Goal: Contribute content: Add original content to the website for others to see

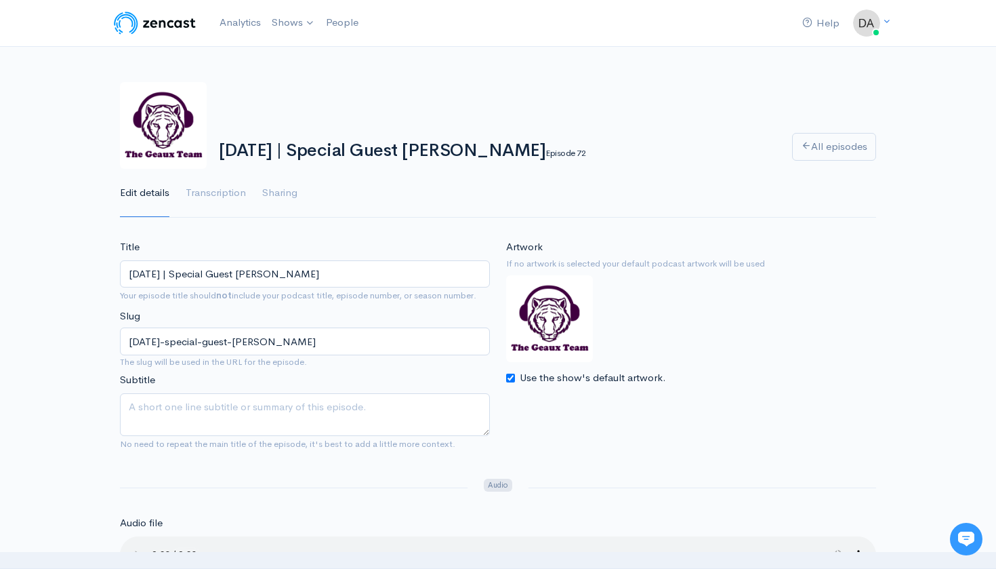
click at [0, 0] on link "The Geaux Team" at bounding box center [0, 0] width 0 height 0
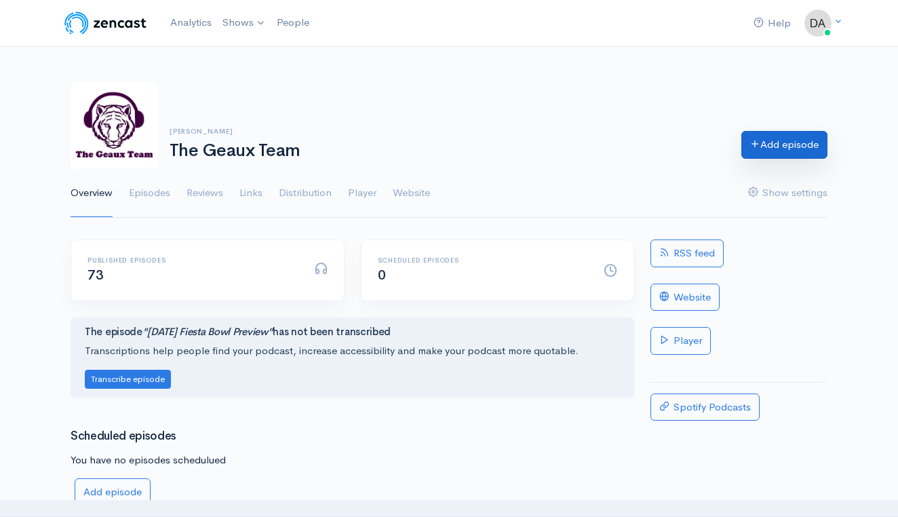
click at [794, 134] on link "Add episode" at bounding box center [784, 145] width 86 height 28
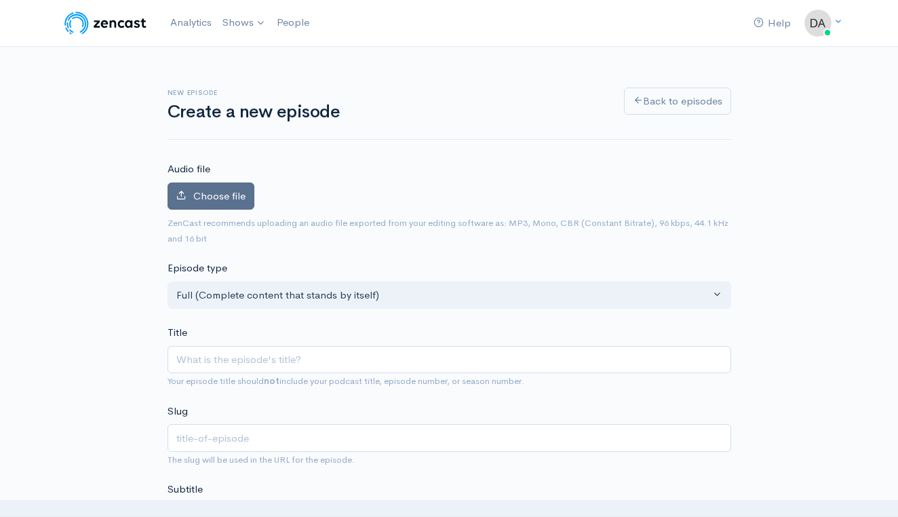
click at [218, 199] on span "Choose file" at bounding box center [219, 195] width 52 height 13
click at [0, 0] on input "Choose file" at bounding box center [0, 0] width 0 height 0
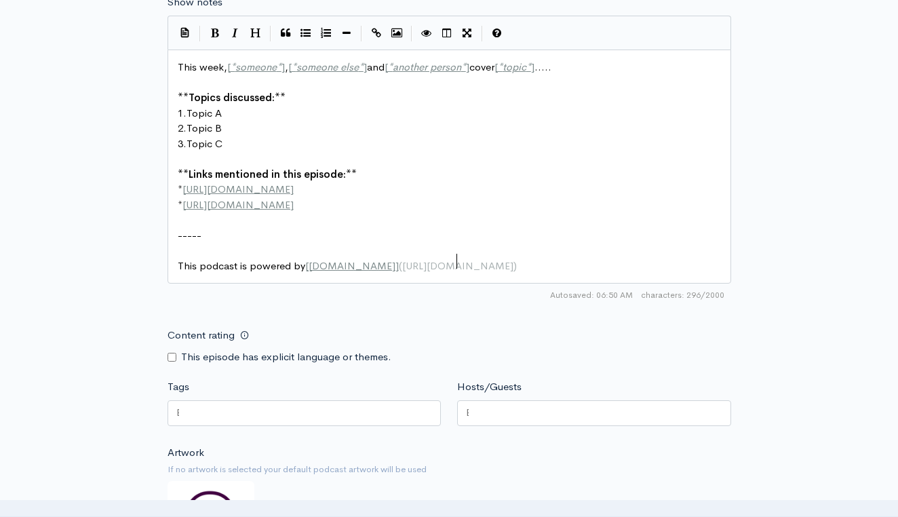
scroll to position [1, 0]
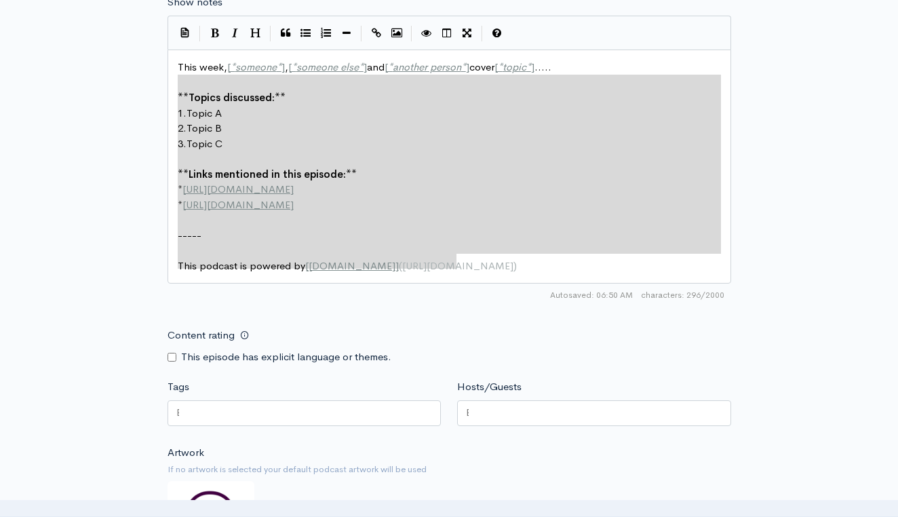
type textarea "This week, [*someone*], [*someone else*] and [*another person*] cover [*topic*]…"
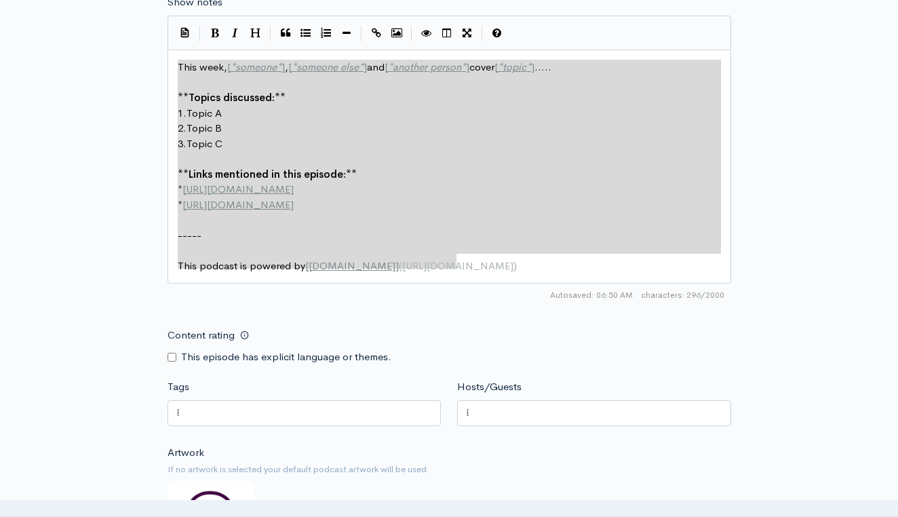
drag, startPoint x: 496, startPoint y: 235, endPoint x: 150, endPoint y: 20, distance: 406.7
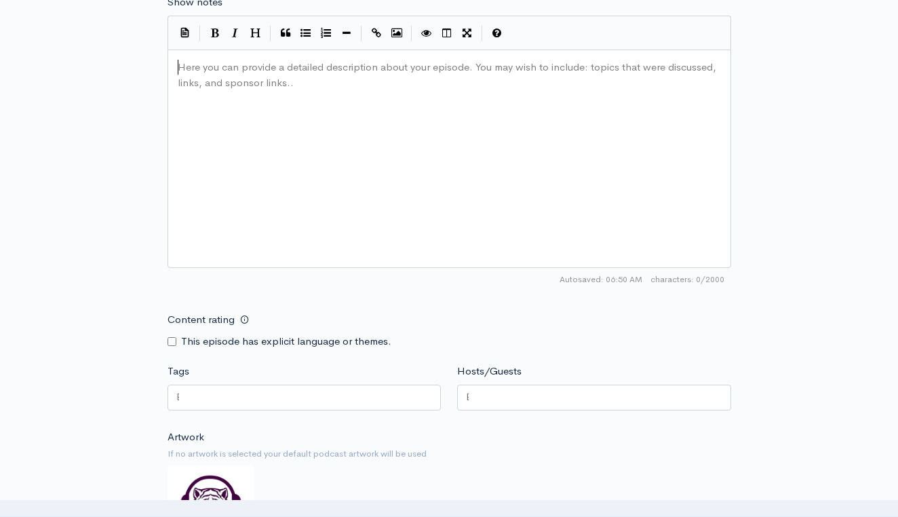
type textarea "​"
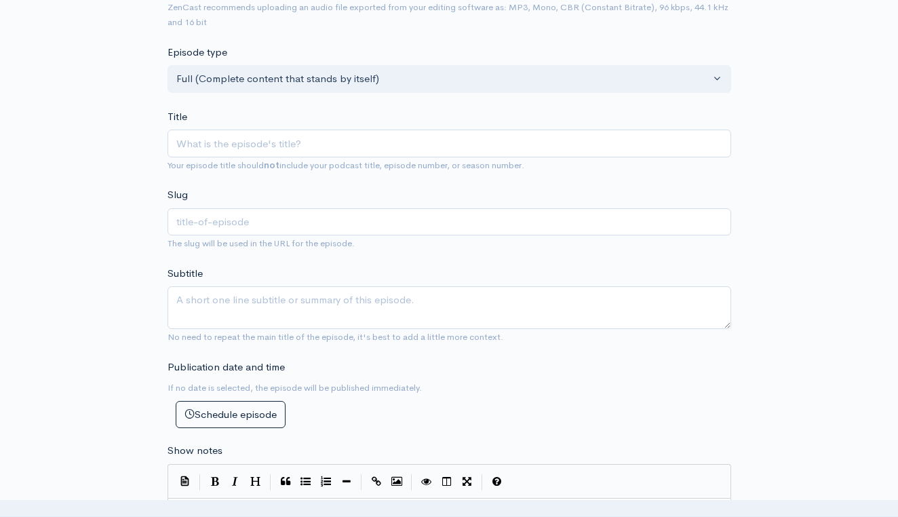
scroll to position [232, 0]
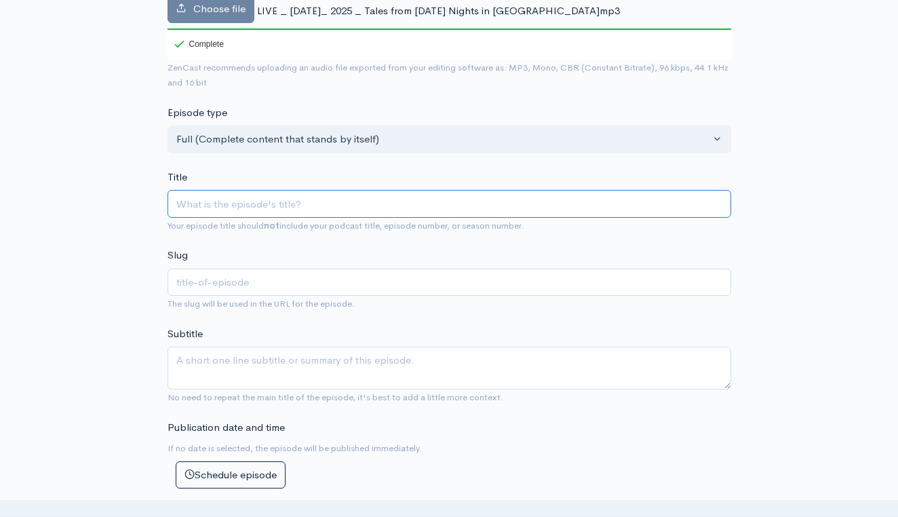
click at [267, 190] on input "Title" at bounding box center [448, 204] width 563 height 28
paste input "LIVE | [DATE] | Tales from [DATE] Nights in [GEOGRAPHIC_DATA]"
click at [204, 190] on input "LIVE | [DATE] | Tales from [DATE] Nights in [GEOGRAPHIC_DATA]" at bounding box center [448, 204] width 563 height 28
type input "LIVE |[DATE] | Tales from [DATE] Nights in [GEOGRAPHIC_DATA]"
type input "live-[DATE]-tales-from-[DATE]-nights-in-death-valley"
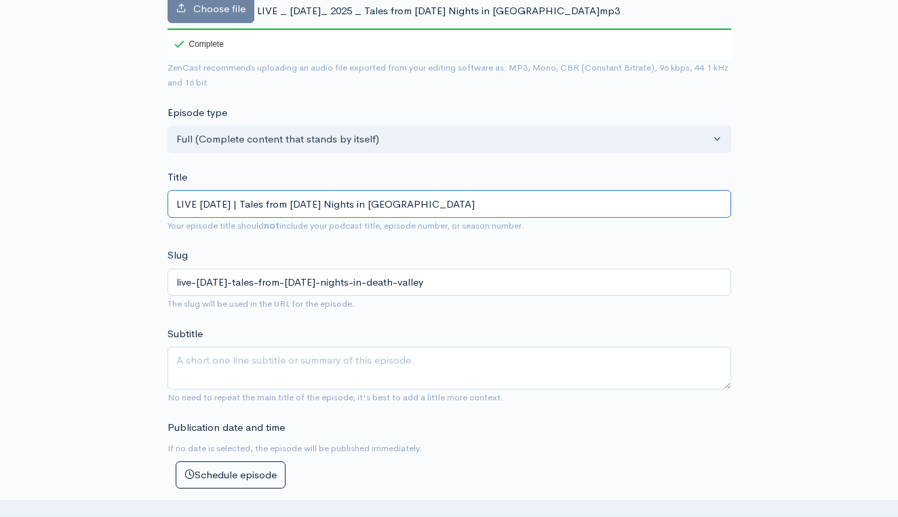
type input "LIVEOctober 8, 2025 | Tales from [DATE] Nights in [GEOGRAPHIC_DATA]"
type input "liveoctober-8-2025-tales-from-[DATE]-nights-in-death-valley"
type input "LIVOctober 8, 2025 | Tales from [DATE] Nights in [GEOGRAPHIC_DATA]"
type input "livoctober-8-2025-tales-from-[DATE]-nights-in-death-valley"
type input "LIOctober 8, 2025 | Tales from [DATE] Nights in [GEOGRAPHIC_DATA]"
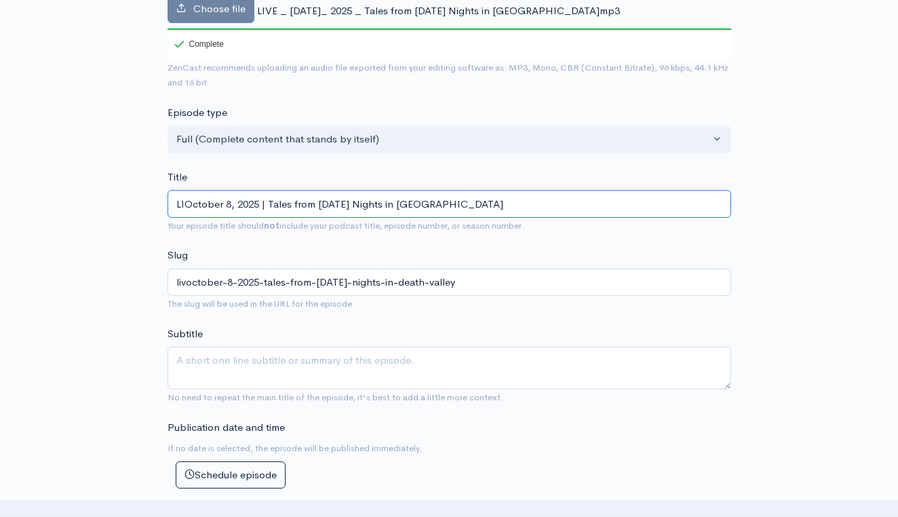
type input "lioctober-8-2025-tales-from-[DATE]-nights-in-death-valley"
type input "LOctober 8, 2025 | Tales from [DATE] Nights in [GEOGRAPHIC_DATA]"
type input "loctober-8-2025-tales-from-[DATE]-nights-in-death-valley"
type input "[DATE] | Tales from [DATE] Nights in [GEOGRAPHIC_DATA]"
type input "[DATE]-tales-from-[DATE]-nights-in-death-valley"
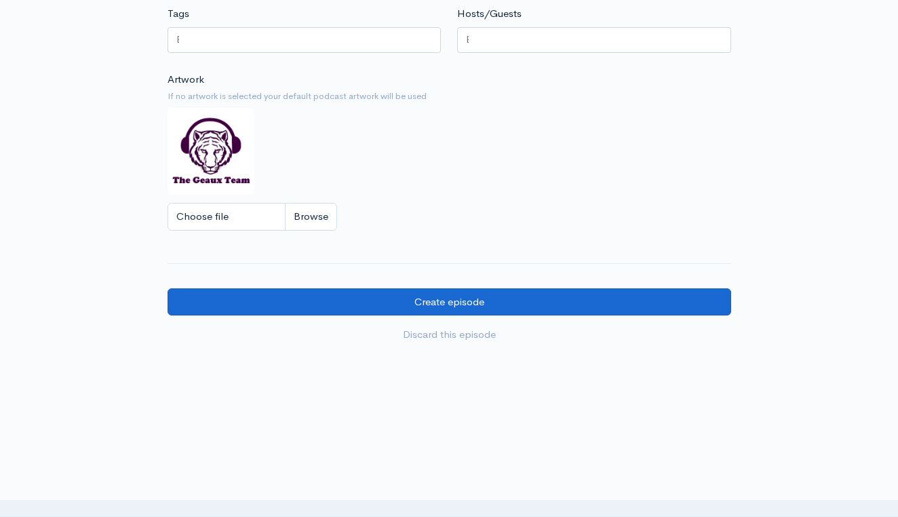
scroll to position [1097, 0]
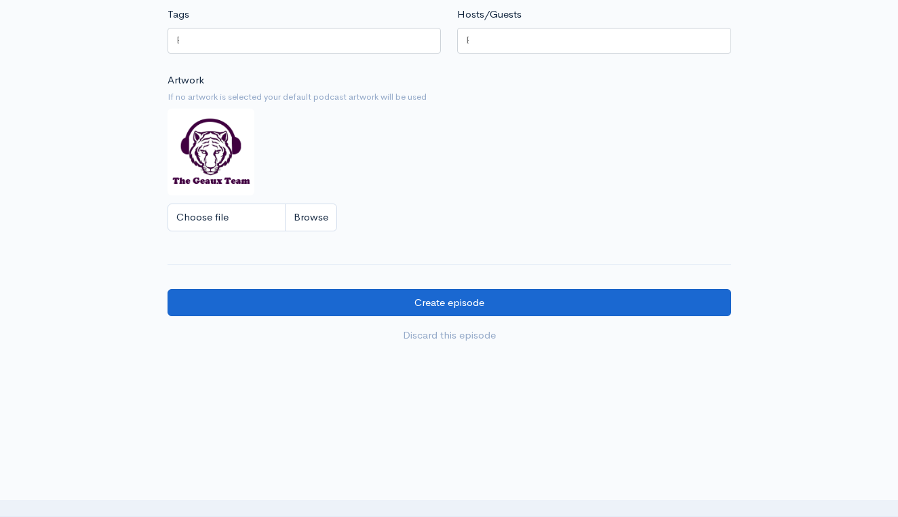
type input "[DATE] | Tales from [DATE] Nights in [GEOGRAPHIC_DATA]"
click at [465, 289] on input "Create episode" at bounding box center [448, 303] width 563 height 28
